Goal: Information Seeking & Learning: Learn about a topic

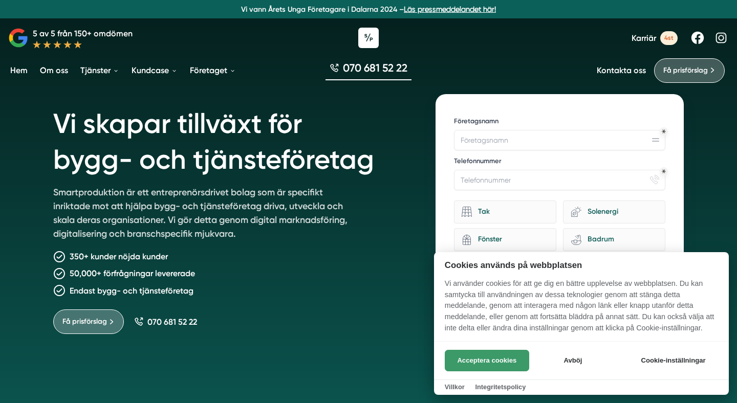
click at [496, 350] on div "Acceptera cookies Avböj Cookie-inställningar" at bounding box center [581, 360] width 295 height 38
click at [487, 363] on button "Acceptera cookies" at bounding box center [487, 361] width 84 height 22
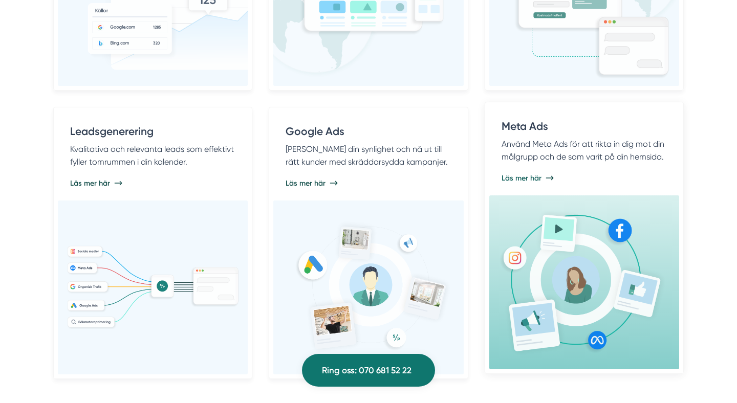
scroll to position [805, 0]
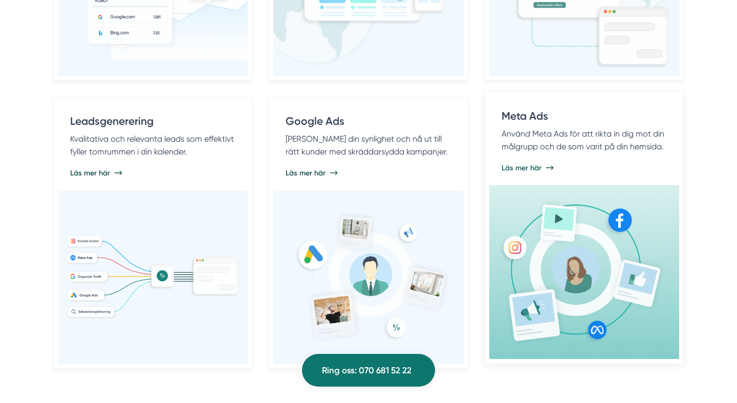
click at [545, 141] on p "Använd Meta Ads för att rikta in dig mot din målgrupp och de som varit på din h…" at bounding box center [584, 140] width 165 height 26
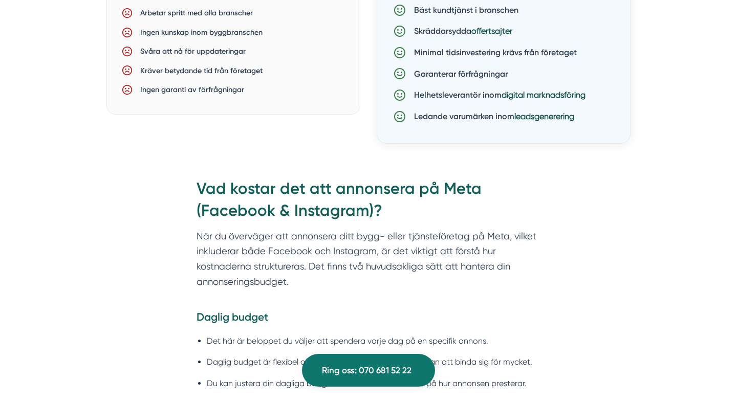
scroll to position [1203, 0]
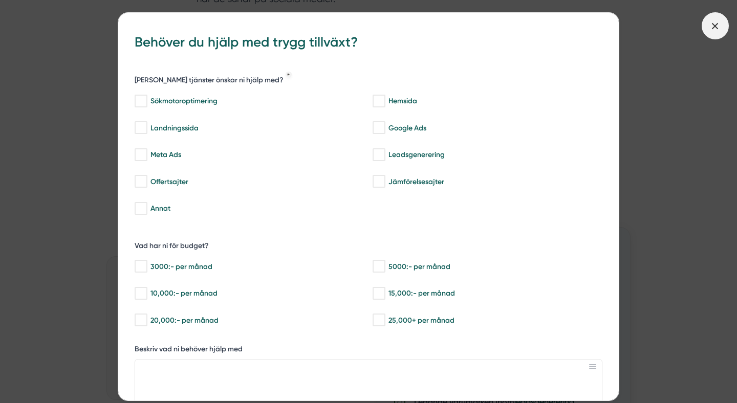
click at [713, 20] on span at bounding box center [715, 25] width 27 height 27
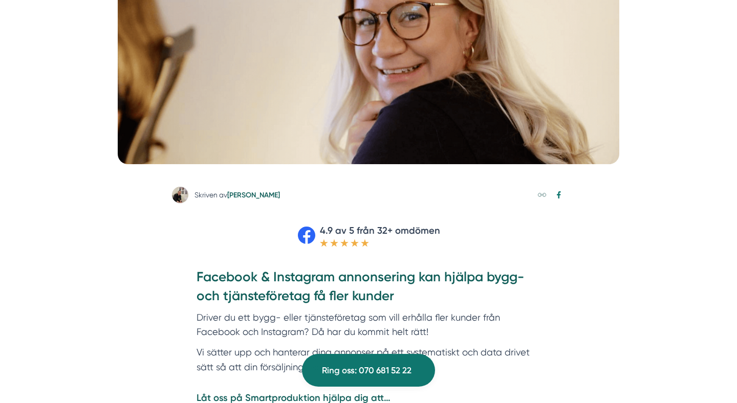
scroll to position [0, 0]
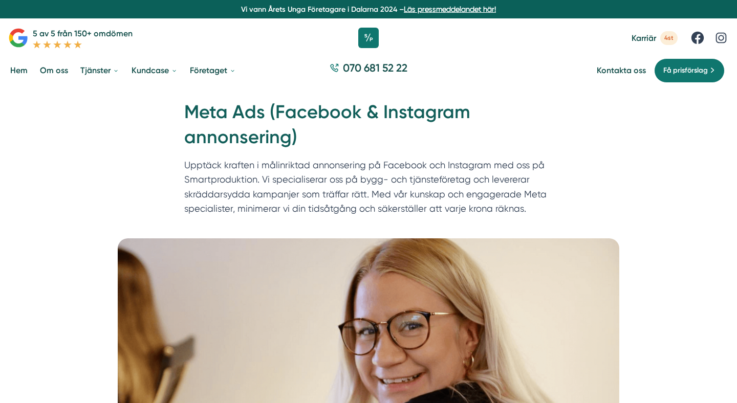
click at [266, 63] on div "070 681 52 22" at bounding box center [368, 70] width 737 height 34
click at [383, 37] on div at bounding box center [368, 38] width 737 height 31
click at [373, 37] on icon at bounding box center [369, 38] width 26 height 26
